Goal: Register for event/course

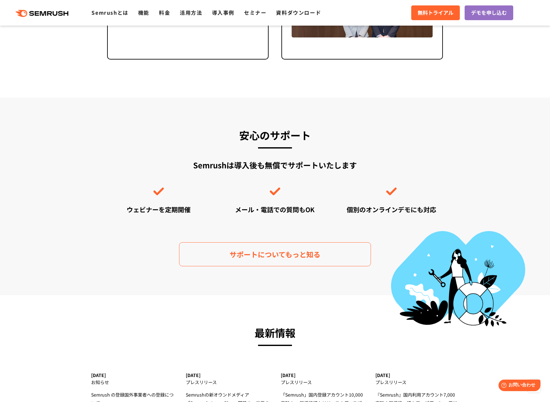
scroll to position [1796, 0]
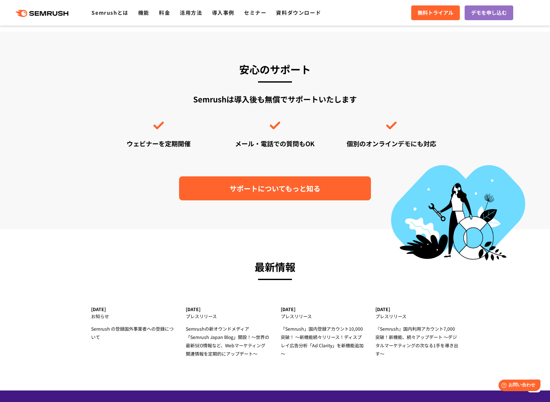
click at [263, 183] on span "サポートについてもっと知る" at bounding box center [275, 188] width 91 height 11
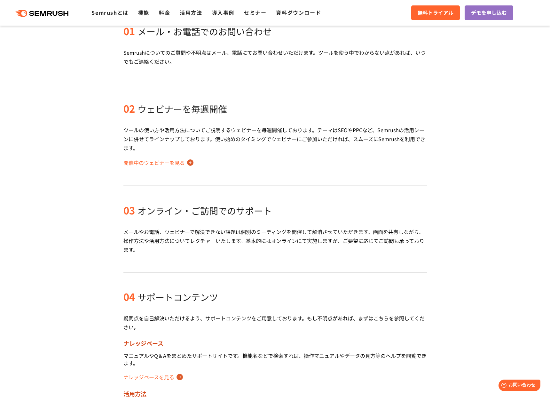
click at [174, 162] on link "開催中のウェビナーを見る" at bounding box center [158, 162] width 70 height 10
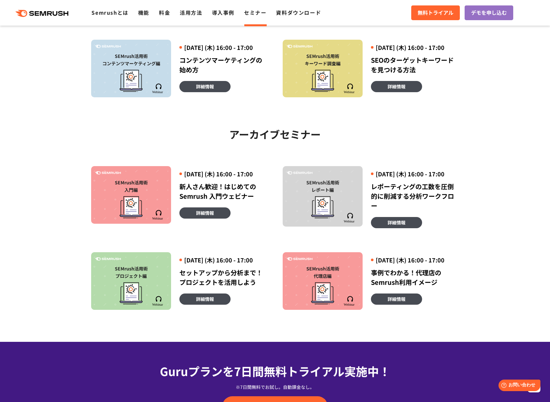
scroll to position [288, 0]
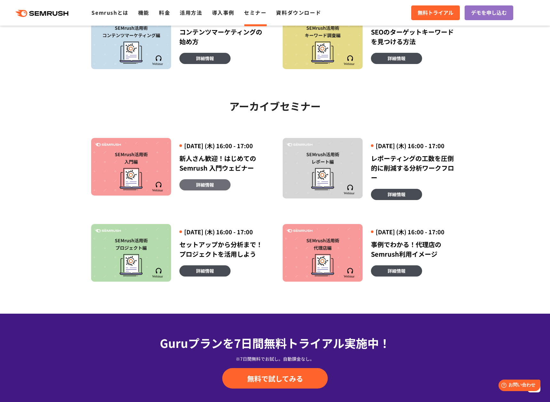
click at [194, 190] on link "詳細情報" at bounding box center [204, 184] width 51 height 11
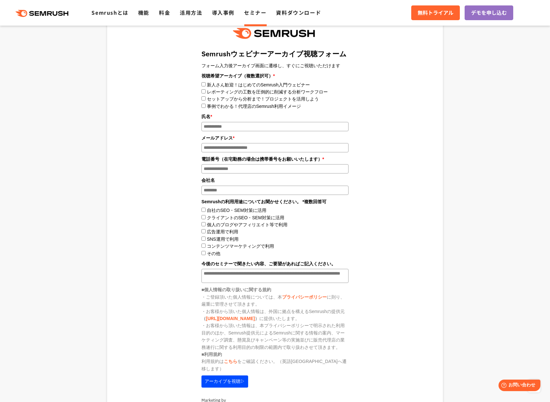
scroll to position [688, 0]
